Goal: Information Seeking & Learning: Learn about a topic

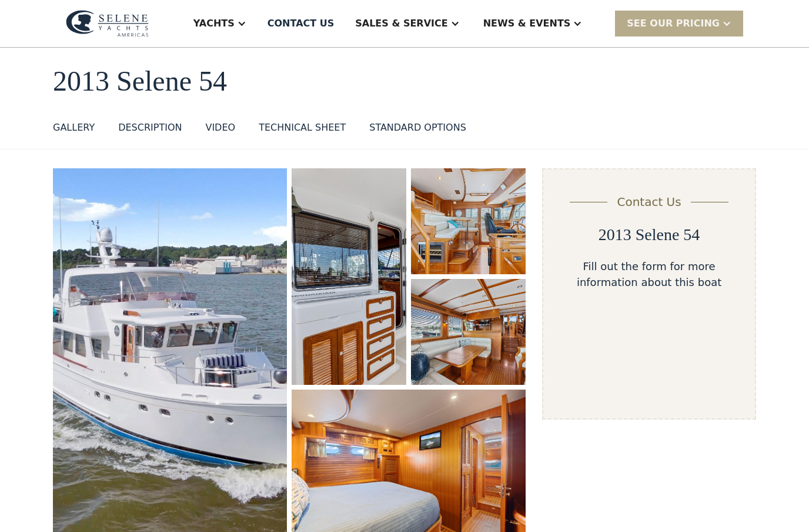
scroll to position [18, 0]
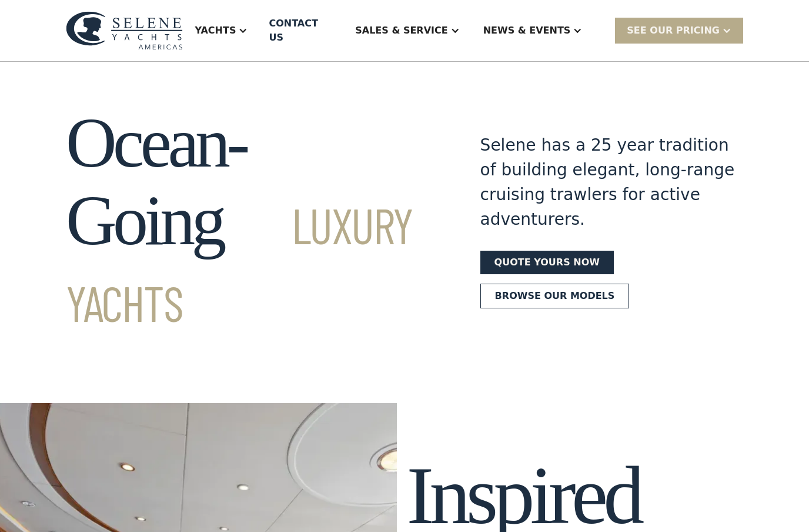
click at [248, 26] on div at bounding box center [242, 30] width 9 height 9
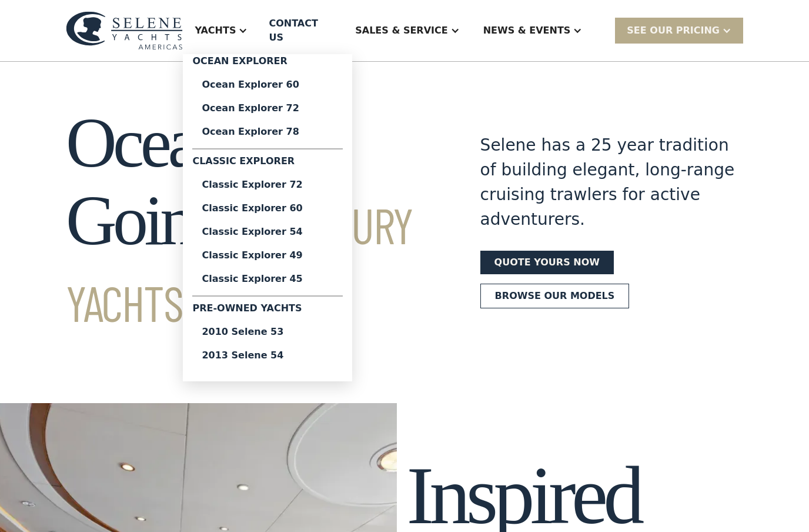
click at [286, 301] on div "Pre-Owned Yachts" at bounding box center [267, 310] width 151 height 19
click at [482, 283] on link "Browse our models" at bounding box center [555, 295] width 149 height 25
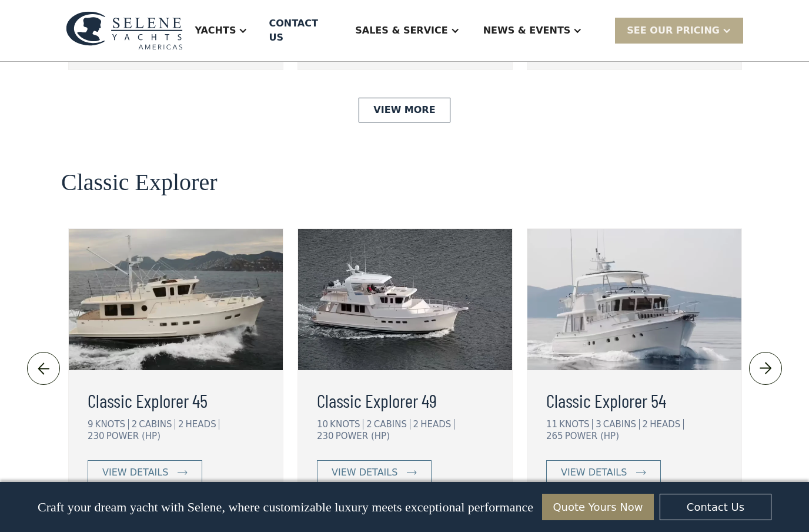
scroll to position [2479, 0]
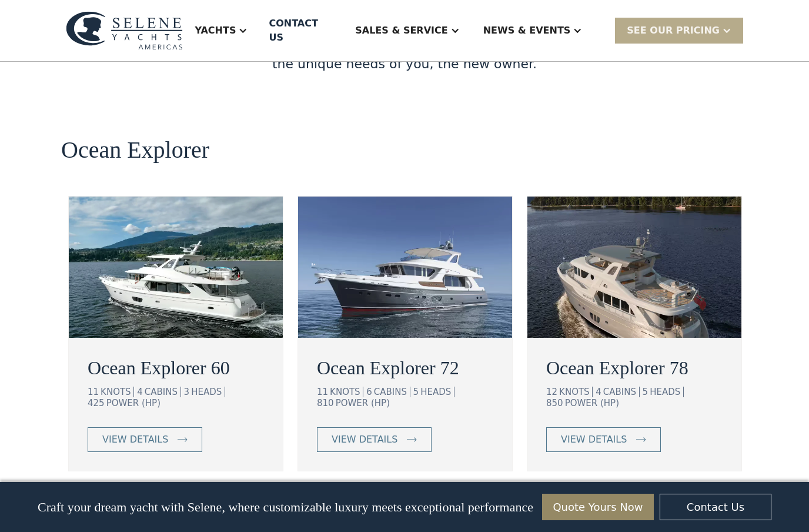
scroll to position [2077, 0]
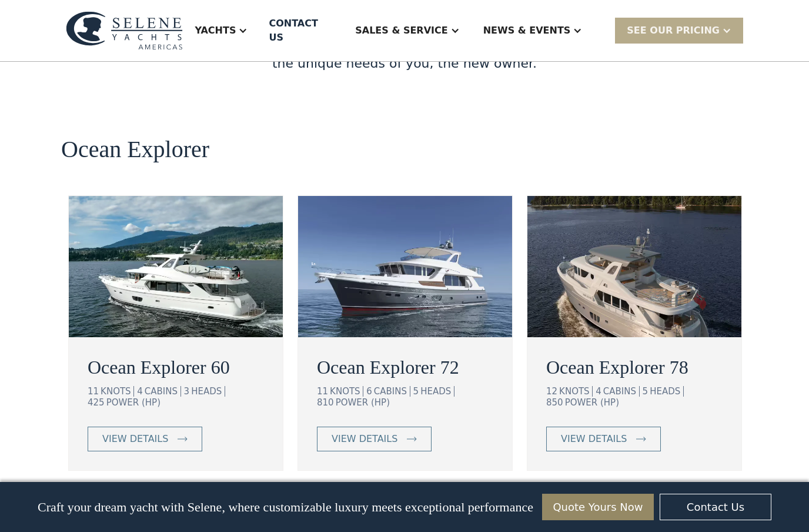
click at [408, 498] on link "View More" at bounding box center [404, 510] width 91 height 25
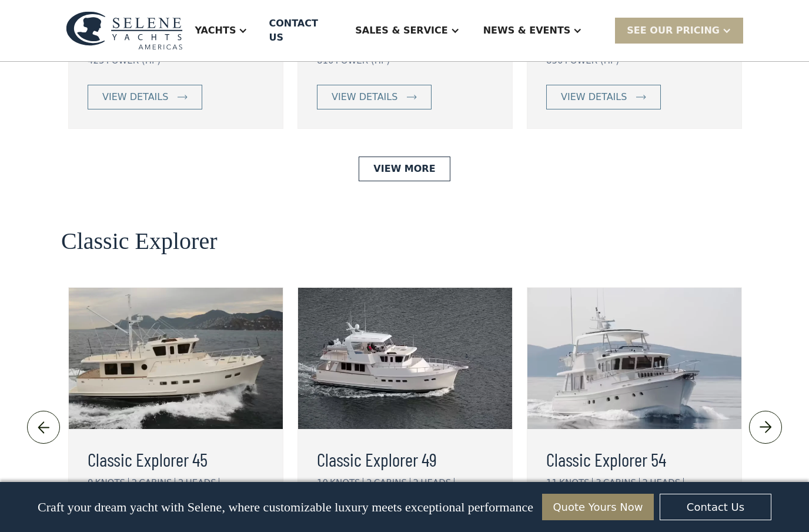
scroll to position [2419, 0]
click at [590, 523] on div "view details" at bounding box center [594, 530] width 66 height 14
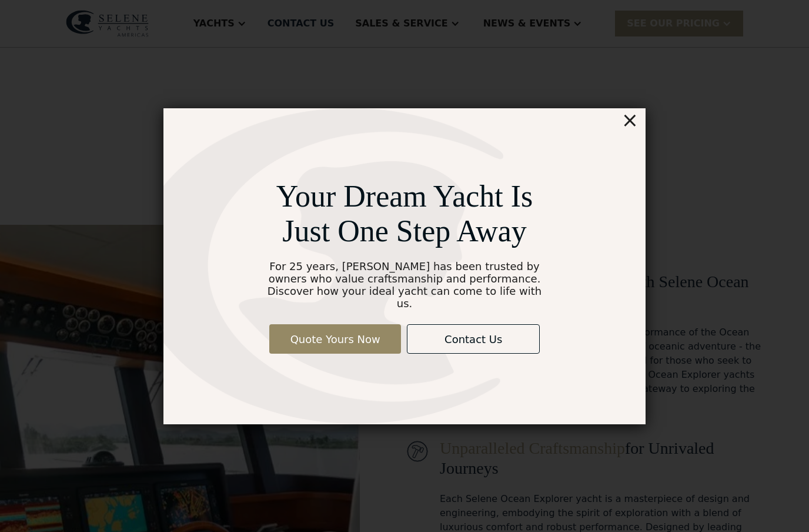
click at [626, 131] on div "×" at bounding box center [630, 120] width 17 height 24
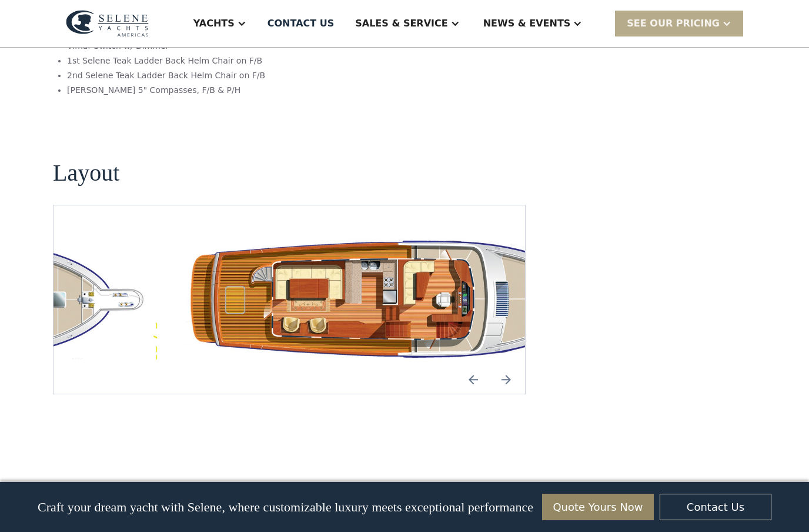
scroll to position [2042, 0]
